Goal: Task Accomplishment & Management: Complete application form

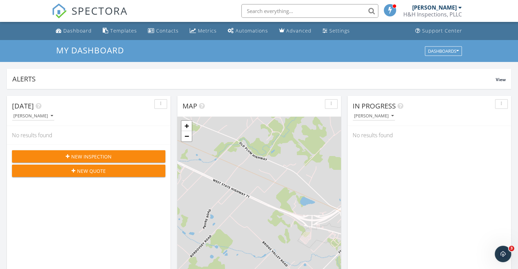
click at [90, 154] on span "New Inspection" at bounding box center [91, 156] width 40 height 7
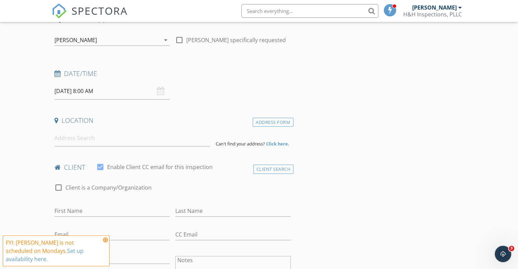
scroll to position [69, 0]
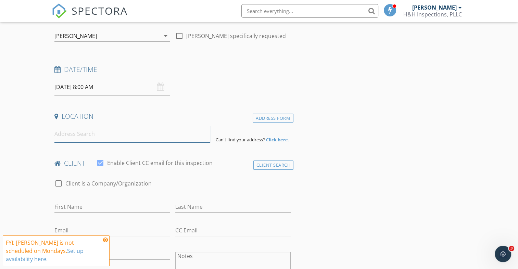
click at [77, 136] on input at bounding box center [132, 134] width 156 height 17
click at [77, 136] on input "3008 av" at bounding box center [132, 134] width 156 height 17
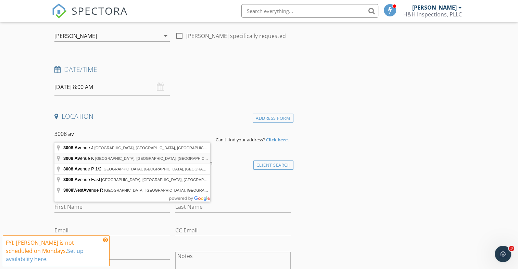
type input "3008 Avenue K, Bay City, TX, USA"
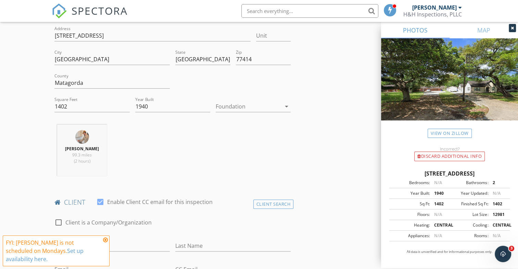
scroll to position [171, 0]
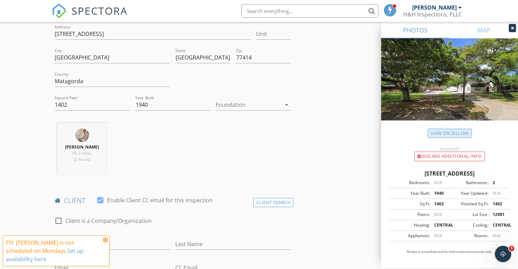
click at [450, 134] on link "View on Zillow" at bounding box center [450, 133] width 44 height 9
click at [286, 104] on icon "arrow_drop_down" at bounding box center [287, 105] width 8 height 8
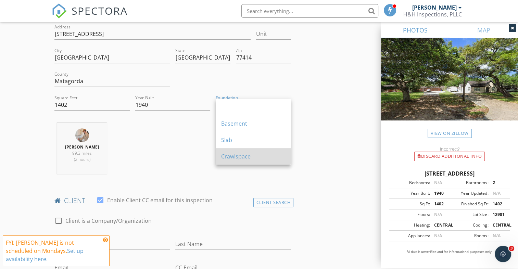
click at [232, 153] on div "Crawlspace" at bounding box center [253, 156] width 64 height 8
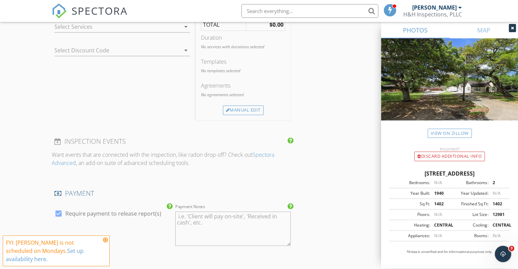
scroll to position [480, 0]
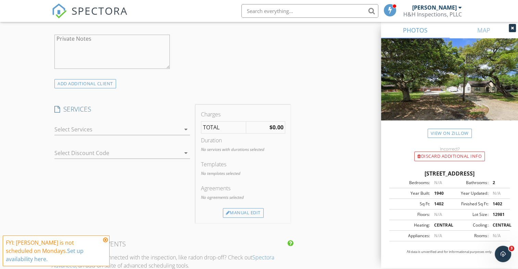
click at [187, 131] on icon "arrow_drop_down" at bounding box center [186, 129] width 8 height 8
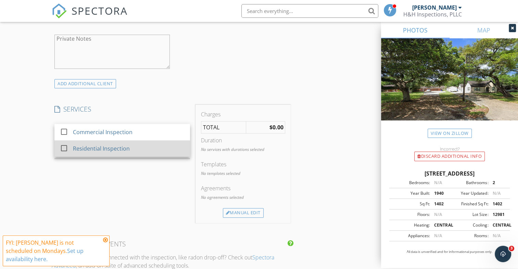
click at [63, 147] on div at bounding box center [64, 149] width 12 height 12
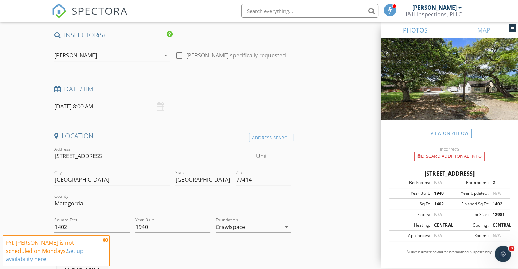
scroll to position [45, 0]
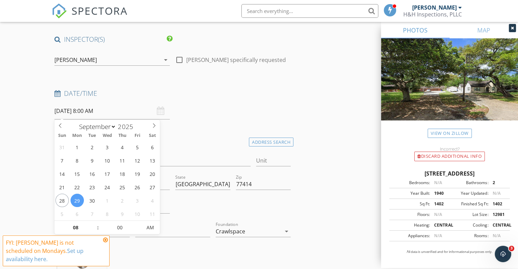
click at [95, 111] on input "09/29/2025 8:00 AM" at bounding box center [111, 111] width 115 height 17
type input "[DATE] 8:00 AM"
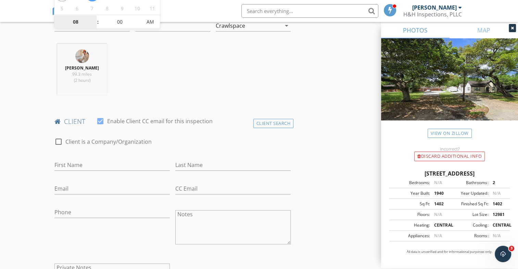
scroll to position [250, 0]
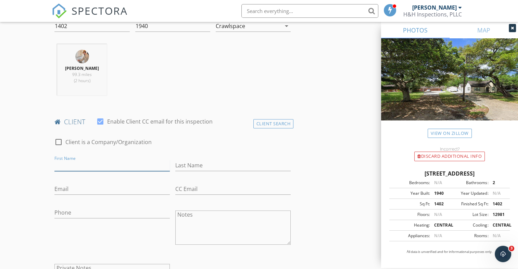
click at [96, 162] on input "First Name" at bounding box center [111, 165] width 115 height 11
type input "n"
type input "s"
type input "[PERSON_NAME]"
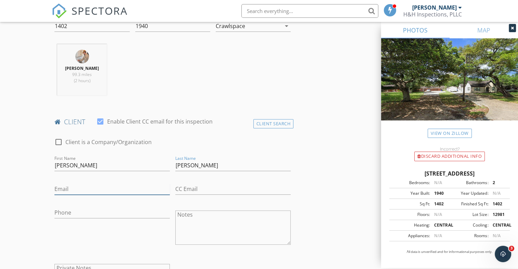
click at [126, 191] on input "Email" at bounding box center [111, 189] width 115 height 11
type input "[EMAIL_ADDRESS][DOMAIN_NAME]"
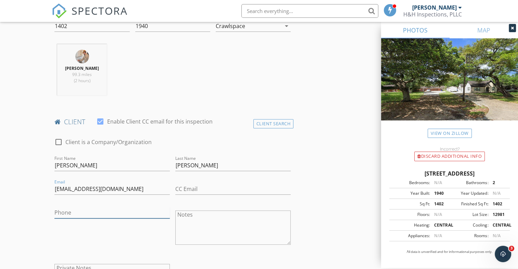
click at [97, 214] on input "Phone" at bounding box center [111, 212] width 115 height 11
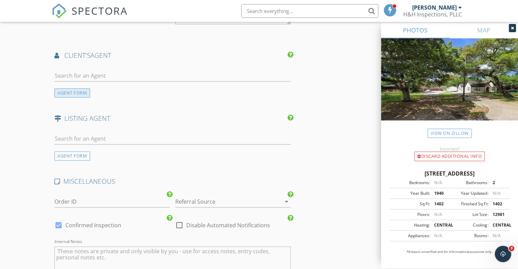
scroll to position [833, 0]
type input "[PHONE_NUMBER]"
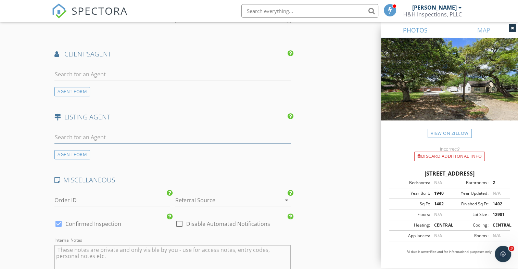
click at [70, 132] on input "text" at bounding box center [172, 137] width 236 height 11
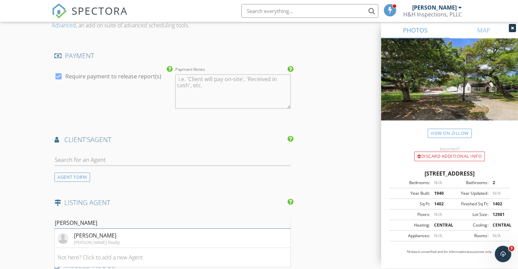
scroll to position [764, 0]
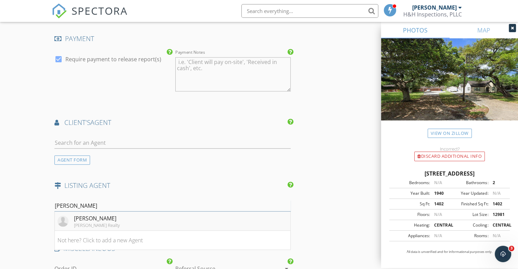
type input "Kay"
click at [83, 214] on div "[PERSON_NAME]" at bounding box center [97, 218] width 46 height 8
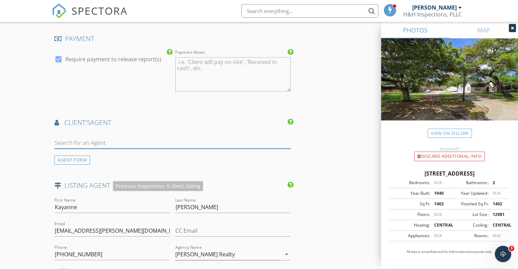
click at [78, 137] on input "text" at bounding box center [172, 142] width 236 height 11
click at [79, 156] on div "AGENT FORM" at bounding box center [72, 160] width 36 height 9
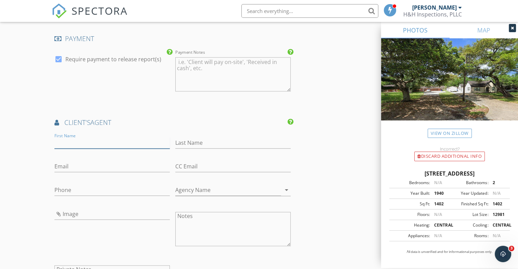
click at [82, 137] on input "First Name" at bounding box center [111, 142] width 115 height 11
type input "[PERSON_NAME]"
type input "l"
type input "[PERSON_NAME]"
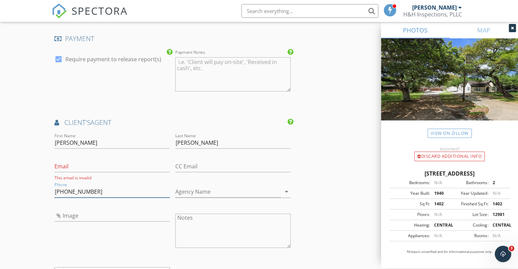
type input "[PHONE_NUMBER]"
click at [92, 161] on input "Email" at bounding box center [111, 166] width 115 height 11
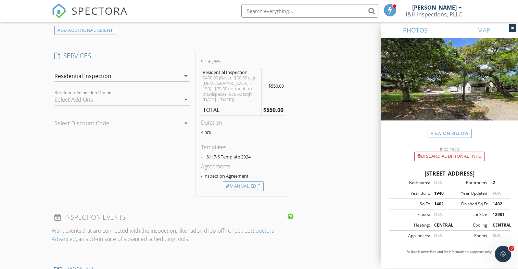
scroll to position [524, 0]
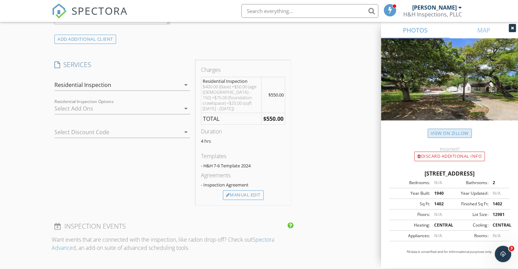
click at [448, 131] on link "View on Zillow" at bounding box center [450, 133] width 44 height 9
click at [119, 109] on div at bounding box center [117, 108] width 126 height 11
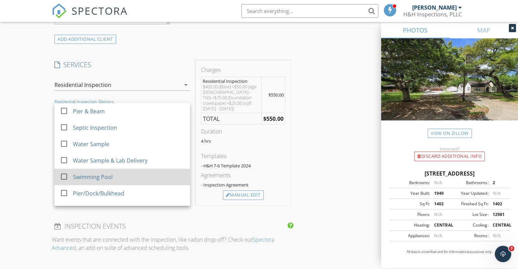
click at [66, 175] on div at bounding box center [64, 177] width 12 height 12
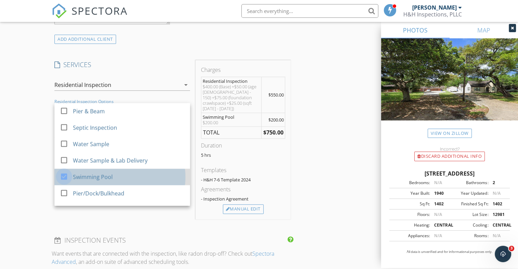
click at [63, 177] on div at bounding box center [64, 177] width 12 height 12
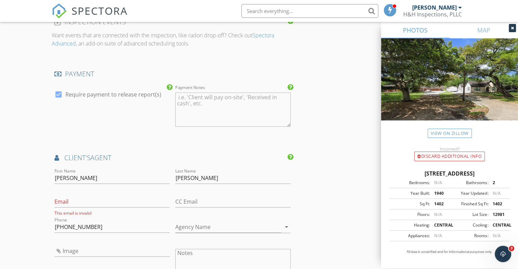
scroll to position [788, 0]
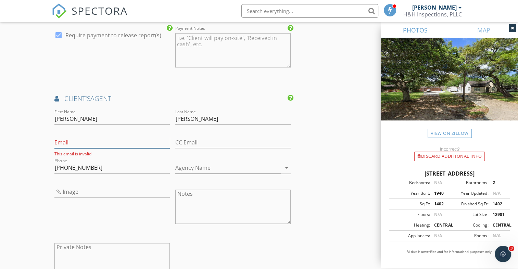
click at [60, 137] on input "Email" at bounding box center [111, 142] width 115 height 11
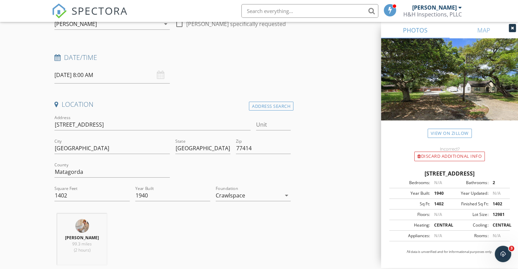
scroll to position [80, 0]
type input "[PERSON_NAME][EMAIL_ADDRESS][DOMAIN_NAME]"
click at [82, 75] on input "[DATE] 8:00 AM" at bounding box center [111, 75] width 115 height 17
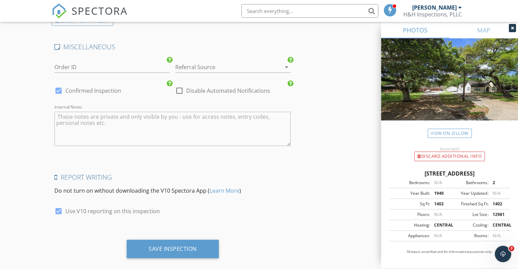
scroll to position [1279, 0]
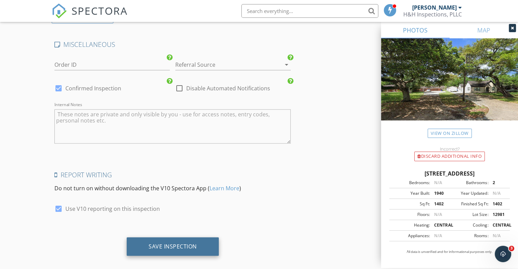
click at [186, 243] on div "Save Inspection" at bounding box center [173, 246] width 48 height 7
